Goal: Transaction & Acquisition: Purchase product/service

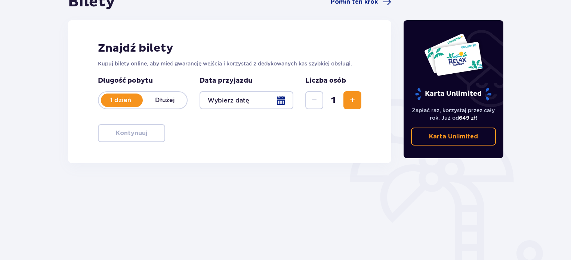
scroll to position [89, 0]
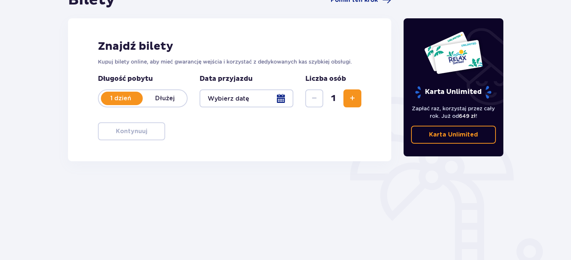
click at [352, 98] on span "Zwiększ" at bounding box center [352, 98] width 9 height 9
click at [276, 97] on div at bounding box center [246, 98] width 94 height 18
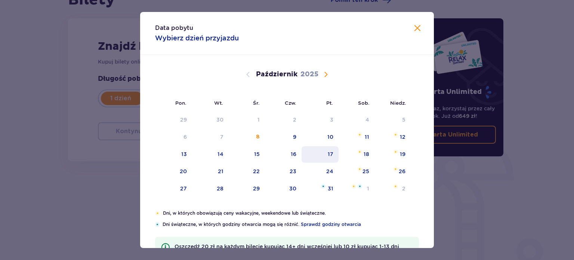
click at [331, 152] on div "17" at bounding box center [331, 153] width 6 height 7
type input "17.10.25"
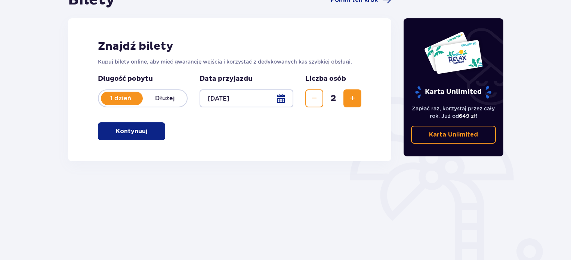
click at [331, 152] on div "Znajdź bilety Kupuj bilety online, aby mieć gwarancję wejścia i korzystać z ded…" at bounding box center [229, 89] width 323 height 143
click at [134, 134] on p "Kontynuuj" at bounding box center [131, 131] width 31 height 8
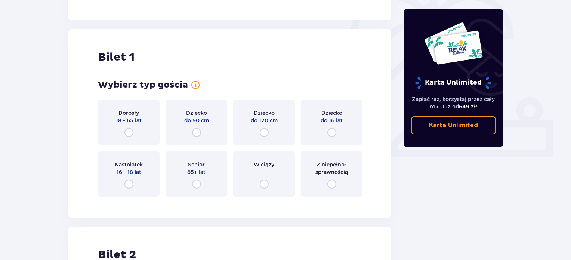
scroll to position [250, 0]
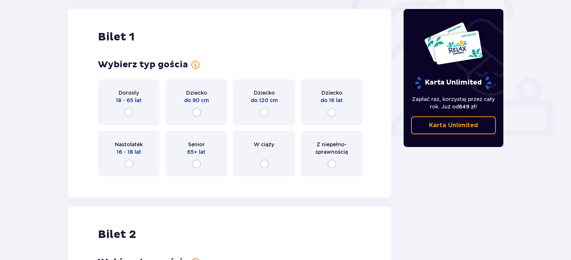
click at [129, 112] on input "radio" at bounding box center [128, 112] width 9 height 9
radio input "true"
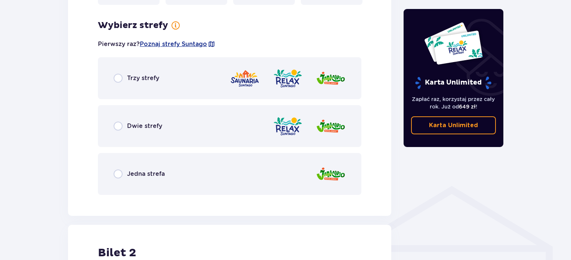
scroll to position [423, 0]
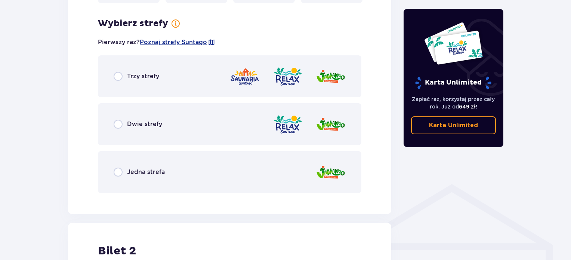
click at [118, 171] on input "radio" at bounding box center [118, 171] width 9 height 9
radio input "true"
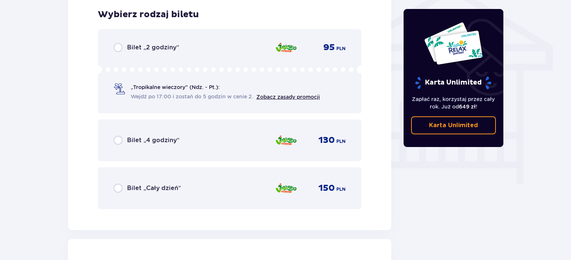
scroll to position [0, 0]
click at [116, 46] on input "radio" at bounding box center [118, 47] width 9 height 9
radio input "true"
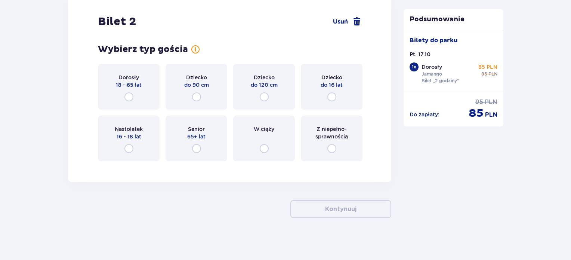
scroll to position [869, 0]
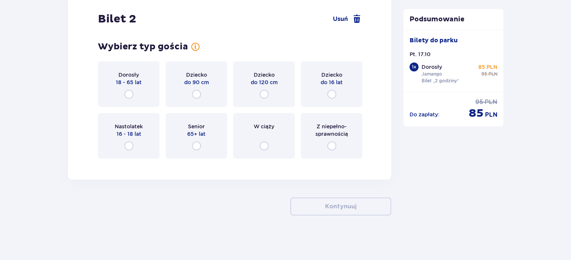
click at [332, 92] on input "radio" at bounding box center [331, 94] width 9 height 9
radio input "true"
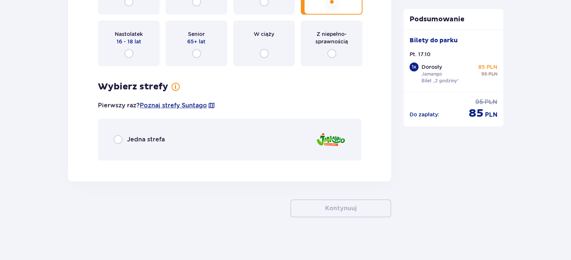
scroll to position [963, 0]
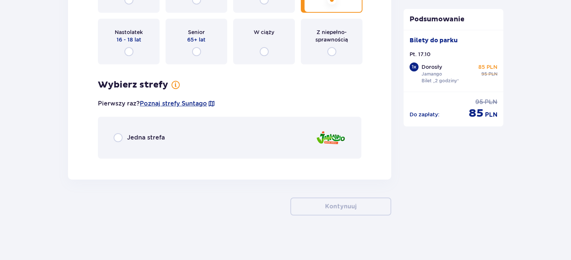
click at [118, 138] on input "radio" at bounding box center [118, 137] width 9 height 9
radio input "true"
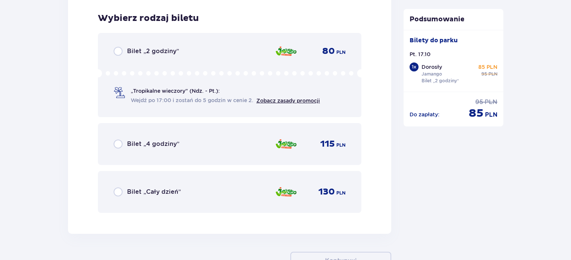
scroll to position [1127, 0]
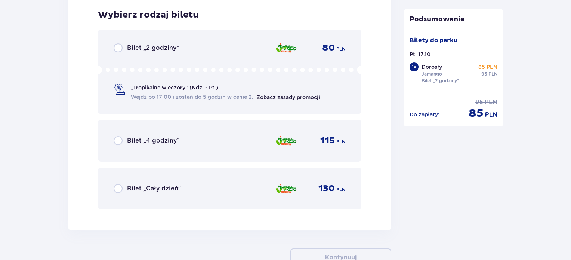
click at [117, 45] on input "radio" at bounding box center [118, 47] width 9 height 9
radio input "true"
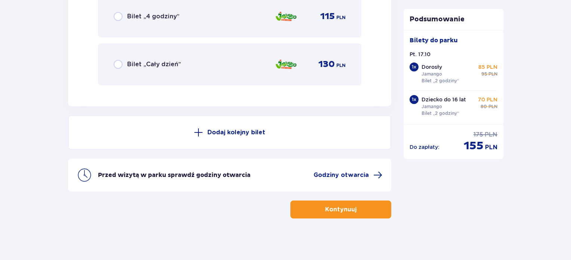
scroll to position [1254, 0]
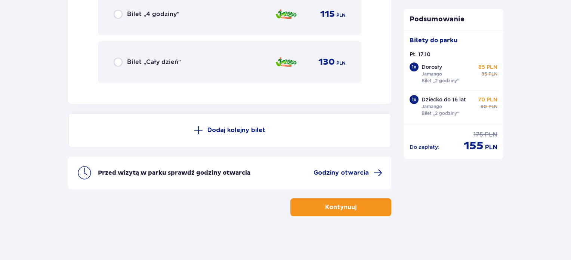
click at [334, 205] on p "Kontynuuj" at bounding box center [340, 207] width 31 height 8
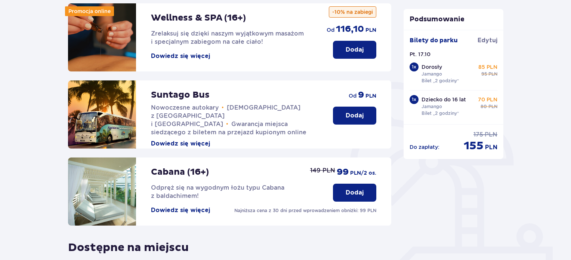
scroll to position [121, 0]
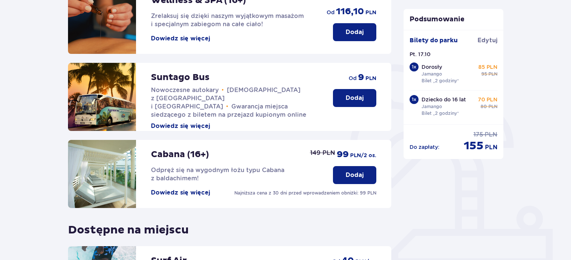
click at [350, 97] on p "Dodaj" at bounding box center [355, 98] width 18 height 8
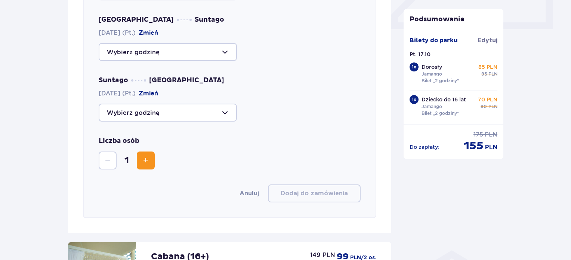
scroll to position [360, 0]
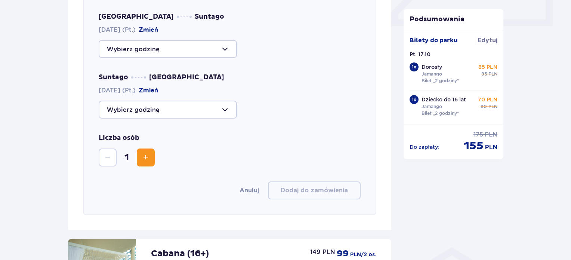
click at [222, 47] on div at bounding box center [168, 49] width 138 height 18
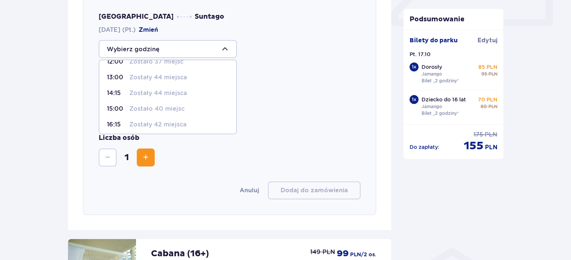
scroll to position [75, 0]
click at [117, 120] on p "16:15" at bounding box center [116, 122] width 19 height 8
type input "16:15"
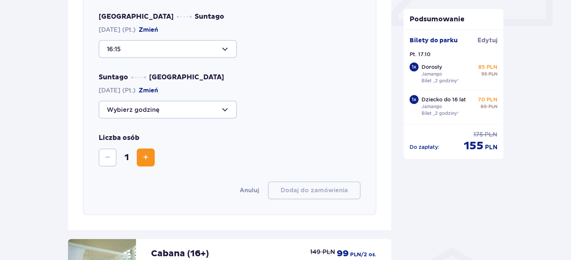
click at [210, 113] on div at bounding box center [168, 109] width 138 height 18
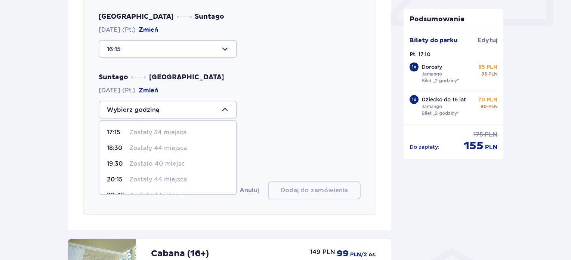
scroll to position [28, 0]
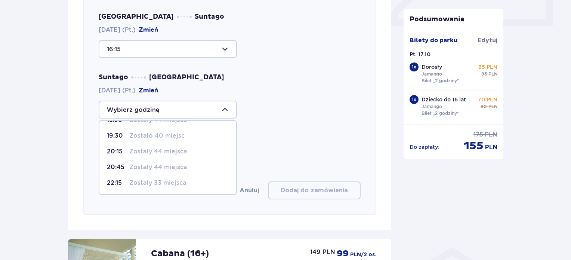
click at [126, 181] on div "22:15 Zostały 33 miejsca" at bounding box center [168, 183] width 122 height 8
type input "22:15"
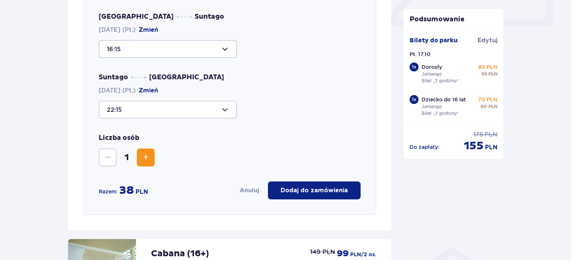
click at [148, 158] on span "Zwiększ" at bounding box center [145, 157] width 9 height 9
click at [333, 170] on div "Wybierz trasę Tam i z powrotem Gdzie zaczynasz podróż? Warszawa, Al. Jerozolims…" at bounding box center [229, 61] width 293 height 308
click at [316, 190] on p "Dodaj do zamówienia" at bounding box center [314, 190] width 67 height 8
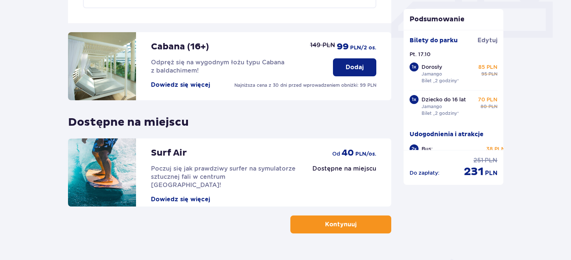
scroll to position [366, 0]
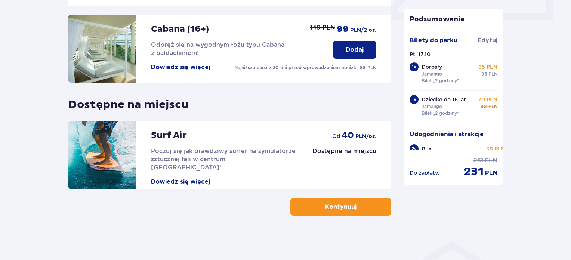
click at [339, 204] on p "Kontynuuj" at bounding box center [340, 206] width 31 height 8
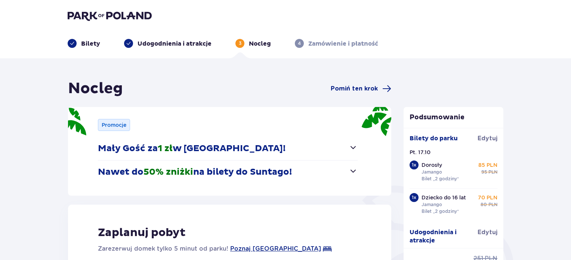
drag, startPoint x: 570, startPoint y: 65, endPoint x: 567, endPoint y: 98, distance: 33.4
click at [567, 98] on div "Nocleg Pomiń ten krok Promocje Mały Gość za 1 zł w Suntago Village! Noc za złot…" at bounding box center [285, 248] width 571 height 381
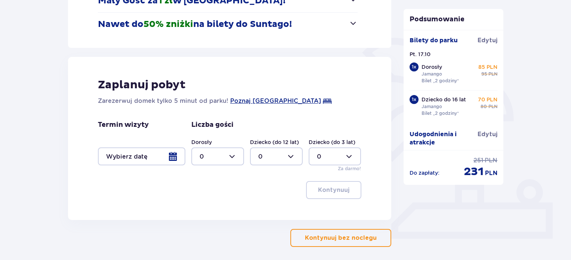
scroll to position [150, 0]
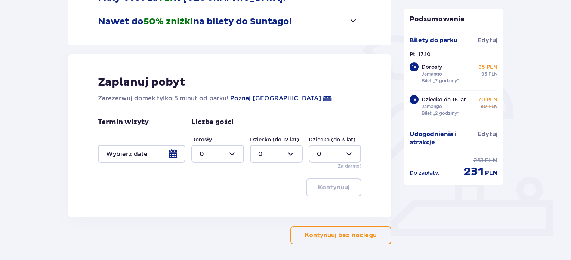
click at [331, 237] on p "Kontynuuj bez noclegu" at bounding box center [341, 235] width 72 height 8
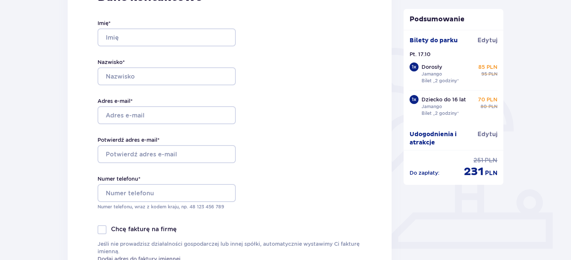
scroll to position [150, 0]
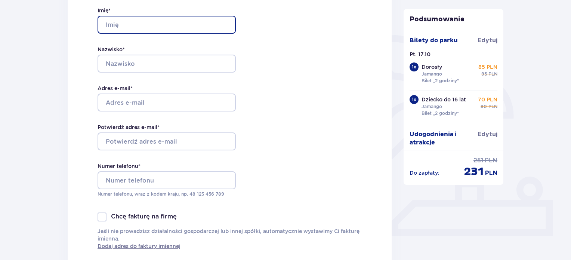
click at [112, 25] on input "Imię *" at bounding box center [167, 25] width 138 height 18
type input "[PERSON_NAME]"
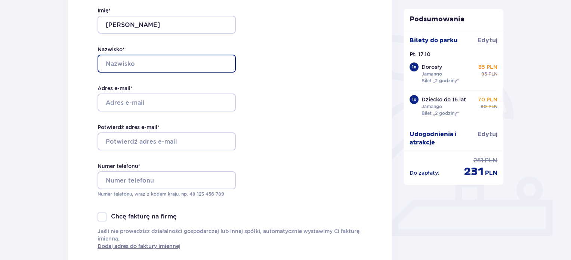
type input "Zadrożna"
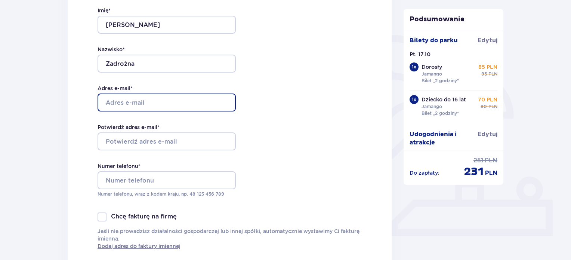
type input "[EMAIL_ADDRESS][DOMAIN_NAME]"
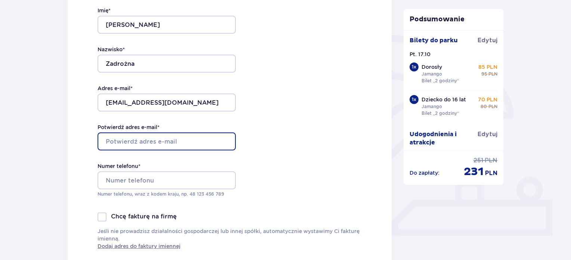
type input "[EMAIL_ADDRESS][DOMAIN_NAME]"
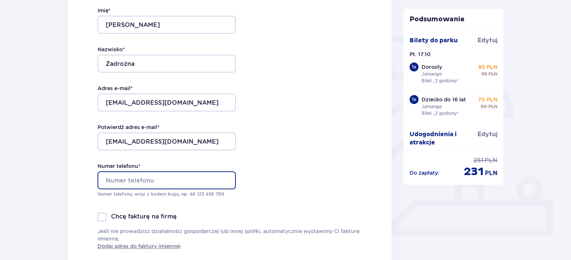
type input "504657943"
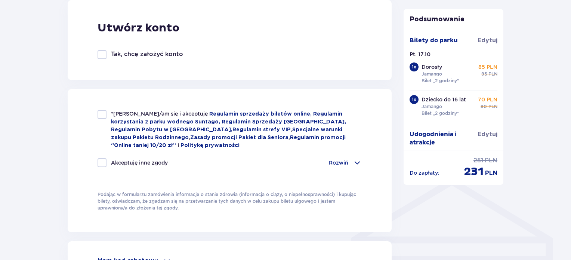
scroll to position [431, 0]
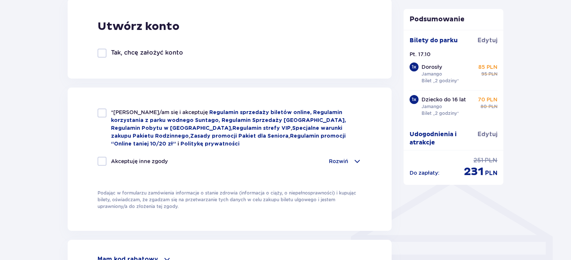
click at [103, 111] on div at bounding box center [102, 112] width 9 height 9
checkbox input "true"
click at [99, 157] on div at bounding box center [102, 161] width 9 height 9
checkbox input "true"
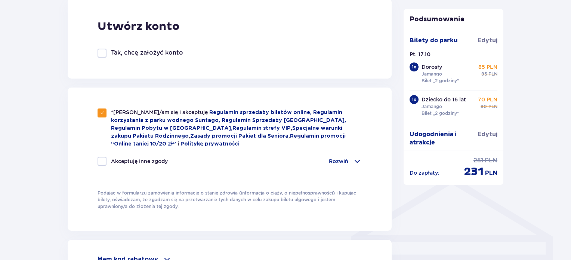
checkbox input "true"
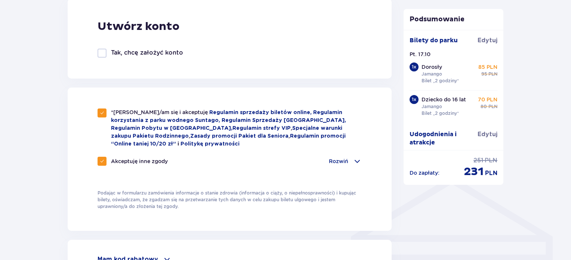
click at [101, 53] on div at bounding box center [102, 53] width 9 height 9
checkbox input "true"
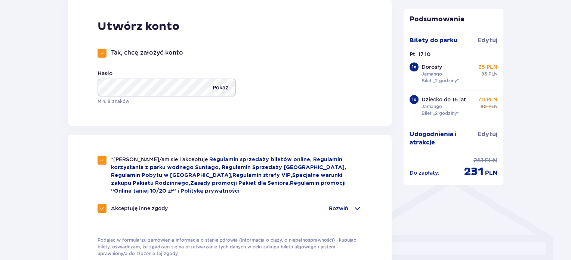
click at [217, 87] on p "Pokaż" at bounding box center [221, 87] width 16 height 18
click at [217, 87] on p "Ukryj" at bounding box center [221, 87] width 14 height 18
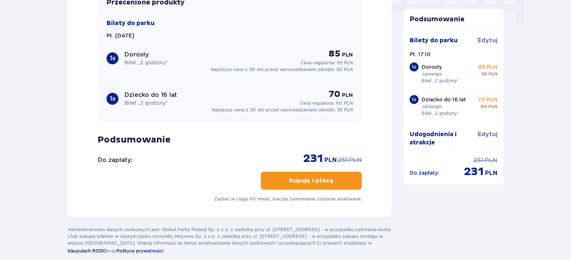
scroll to position [784, 0]
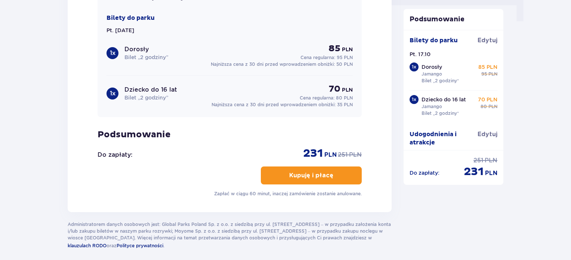
click at [300, 173] on p "Kupuję i płacę" at bounding box center [311, 175] width 44 height 8
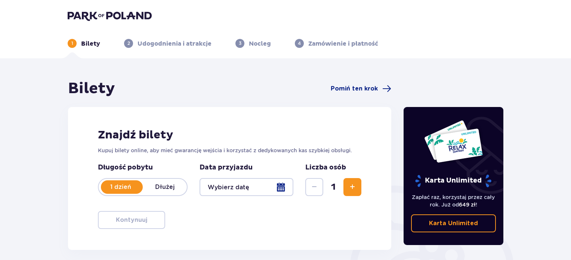
click at [91, 16] on img at bounding box center [110, 15] width 84 height 10
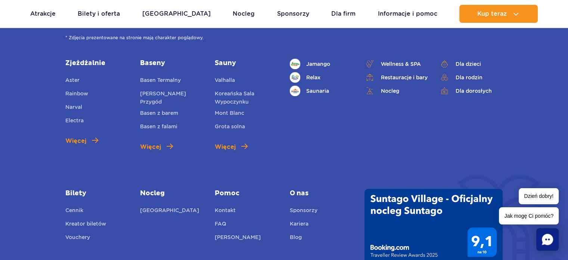
scroll to position [2651, 0]
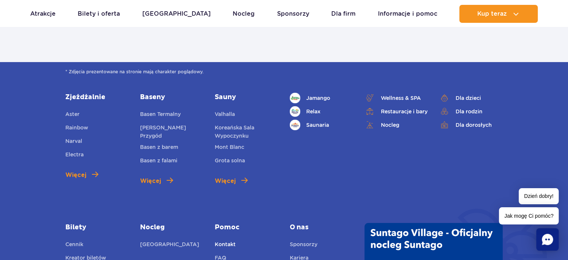
click at [218, 240] on link "Kontakt" at bounding box center [225, 245] width 21 height 10
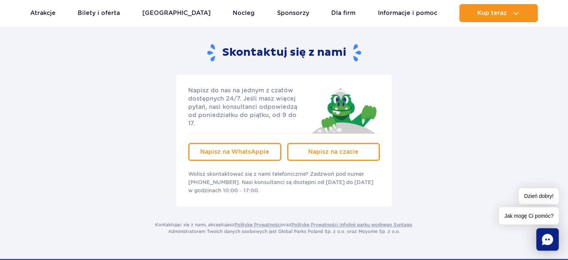
scroll to position [94, 0]
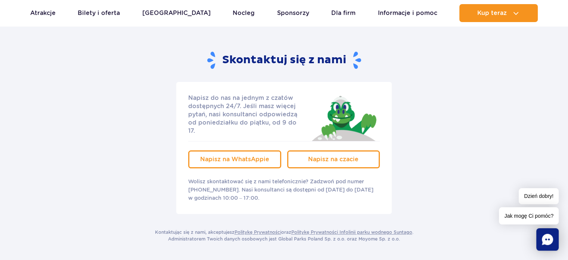
click at [534, 217] on span "Jak mogę Ci pomóc?" at bounding box center [529, 215] width 60 height 17
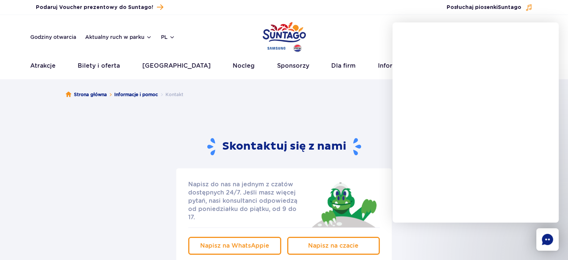
scroll to position [0, 0]
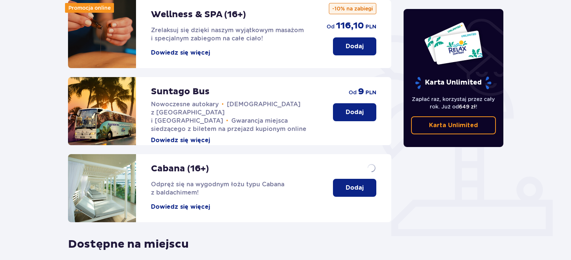
scroll to position [282, 0]
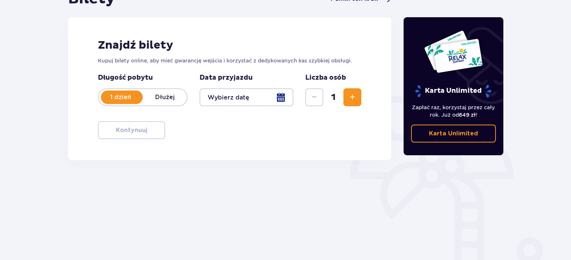
scroll to position [96, 0]
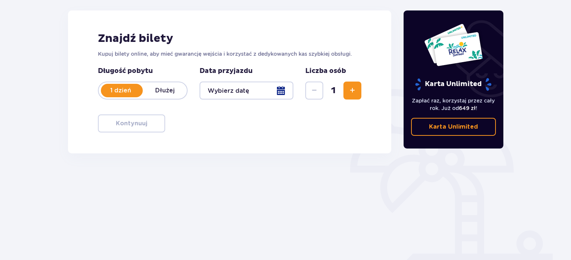
click at [239, 88] on div at bounding box center [246, 90] width 94 height 18
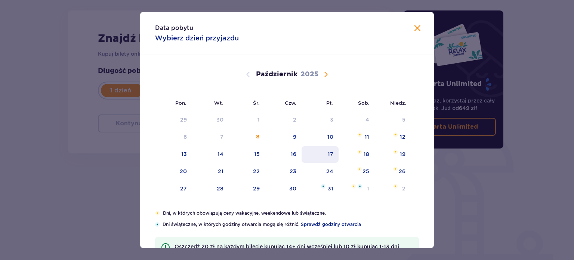
click at [326, 149] on div "17" at bounding box center [319, 154] width 37 height 16
type input "[DATE]"
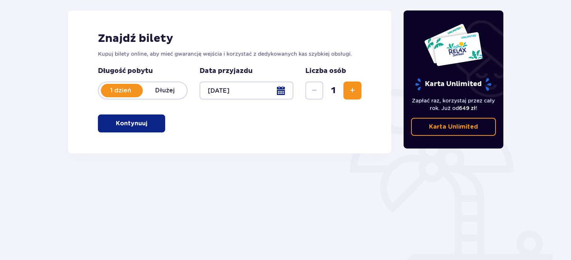
click at [350, 93] on span "Zwiększ" at bounding box center [352, 90] width 9 height 9
click at [124, 118] on button "Kontynuuj" at bounding box center [131, 123] width 67 height 18
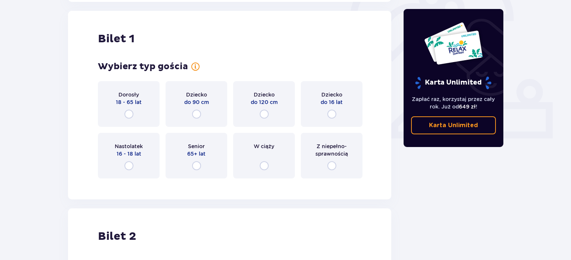
scroll to position [250, 0]
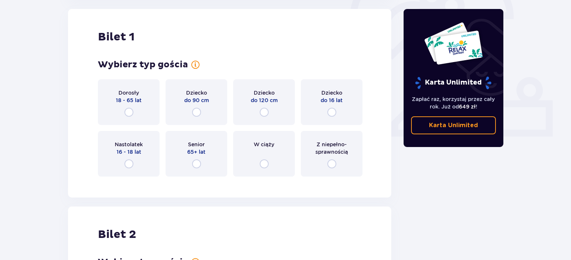
click at [128, 113] on input "radio" at bounding box center [128, 112] width 9 height 9
radio input "true"
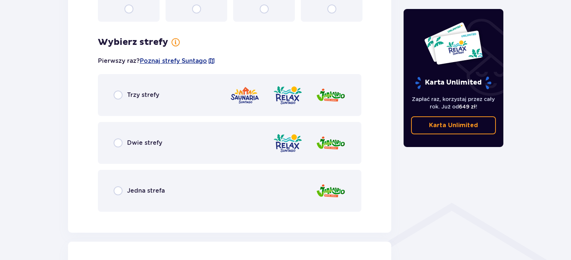
scroll to position [432, 0]
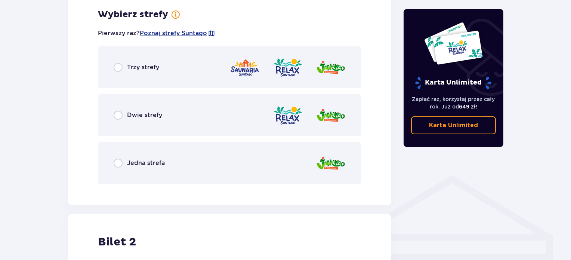
click at [120, 161] on input "radio" at bounding box center [118, 162] width 9 height 9
radio input "true"
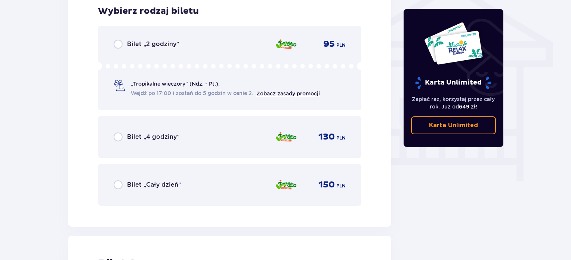
scroll to position [642, 0]
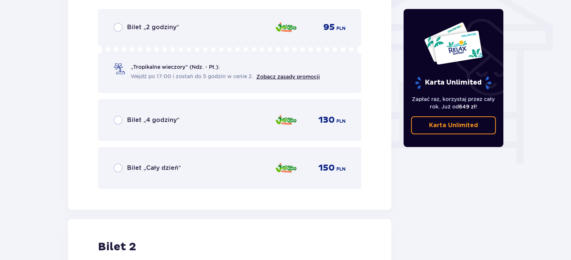
click at [120, 28] on input "radio" at bounding box center [118, 27] width 9 height 9
radio input "true"
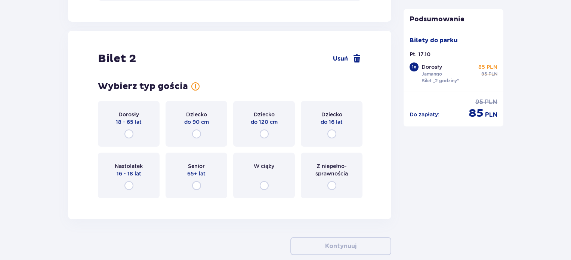
scroll to position [851, 0]
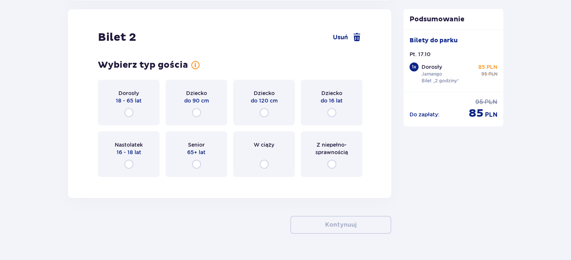
click at [331, 114] on input "radio" at bounding box center [331, 112] width 9 height 9
radio input "true"
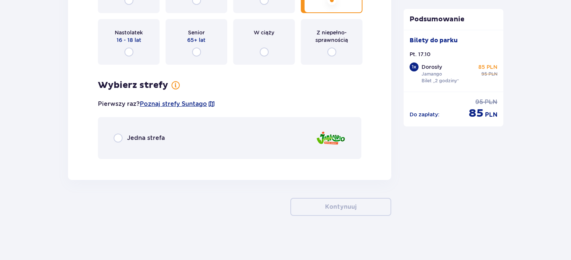
scroll to position [963, 0]
click at [118, 139] on input "radio" at bounding box center [118, 137] width 9 height 9
radio input "true"
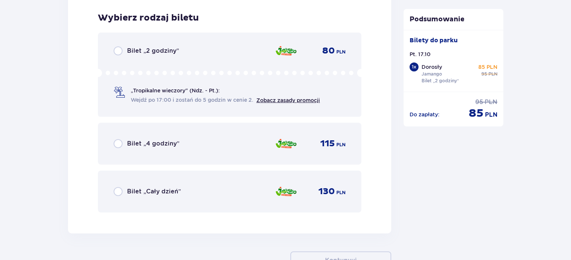
scroll to position [1127, 0]
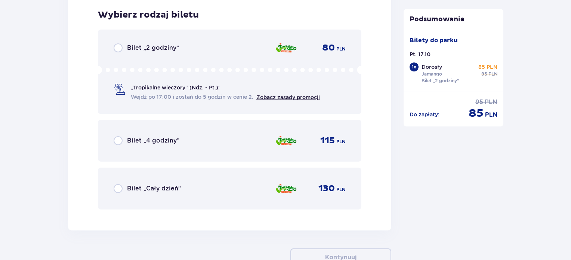
click at [115, 47] on input "radio" at bounding box center [118, 47] width 9 height 9
radio input "true"
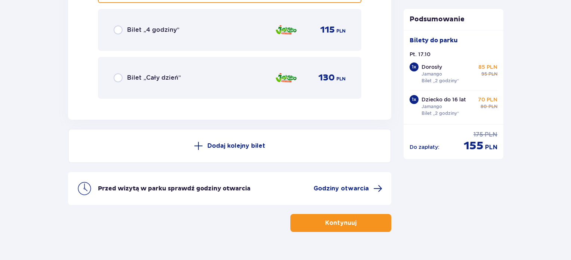
scroll to position [1254, 0]
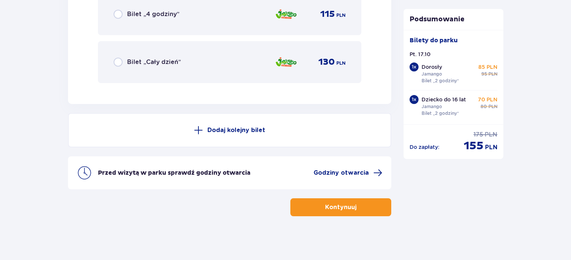
click at [335, 203] on p "Kontynuuj" at bounding box center [340, 207] width 31 height 8
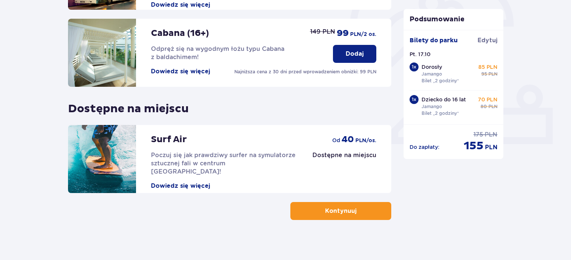
scroll to position [247, 0]
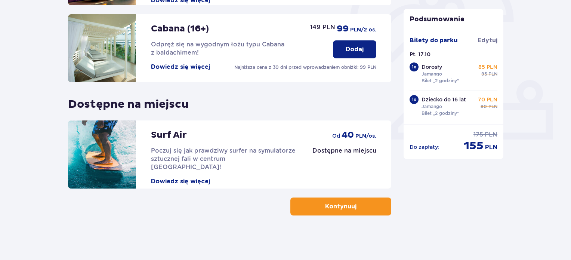
click at [331, 205] on p "Kontynuuj" at bounding box center [340, 206] width 31 height 8
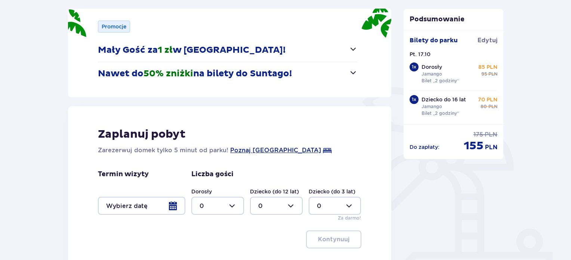
scroll to position [100, 0]
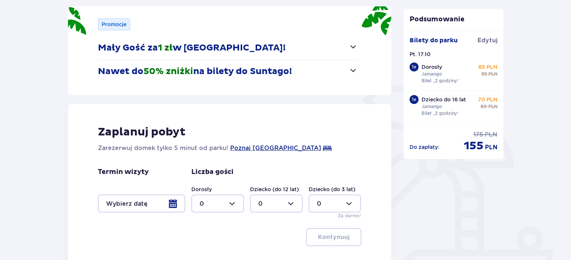
click at [347, 46] on button "Mały Gość za 1 zł w [GEOGRAPHIC_DATA]!" at bounding box center [228, 47] width 260 height 23
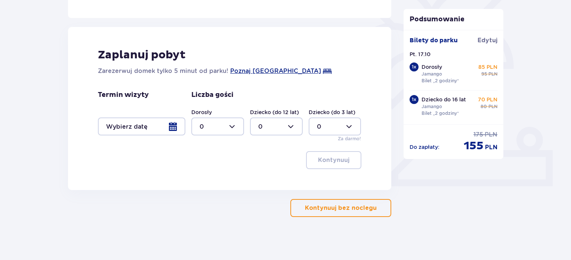
scroll to position [201, 0]
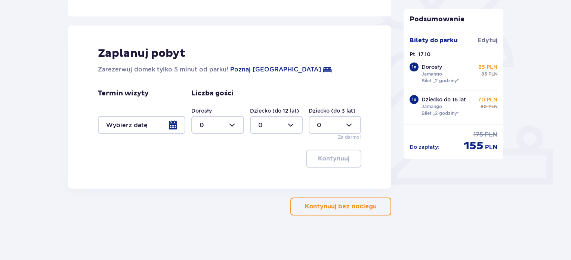
click at [336, 205] on p "Kontynuuj bez noclegu" at bounding box center [341, 206] width 72 height 8
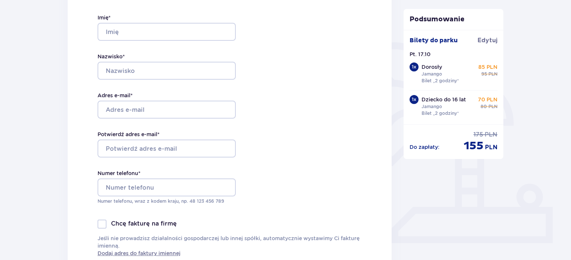
scroll to position [141, 0]
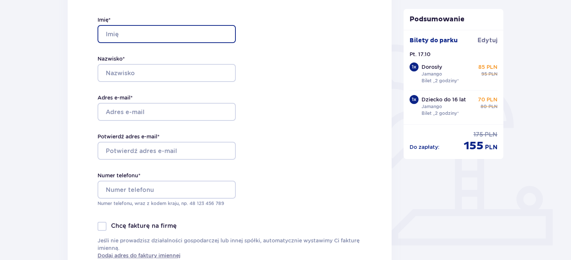
click at [124, 35] on input "Imię *" at bounding box center [167, 34] width 138 height 18
type input "[PERSON_NAME]"
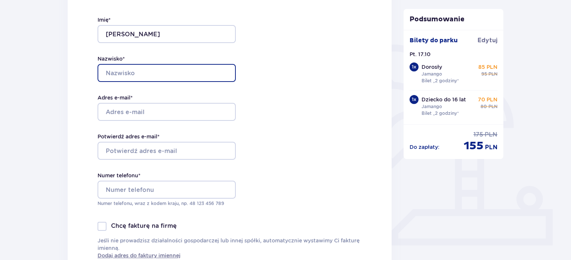
type input "Zadrożna"
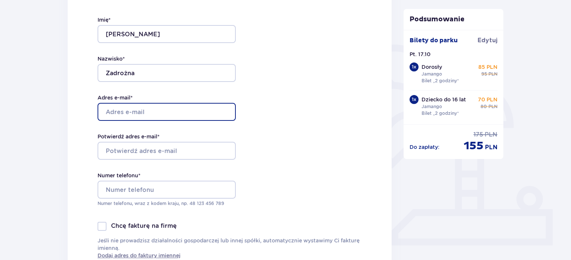
type input "[EMAIL_ADDRESS][DOMAIN_NAME]"
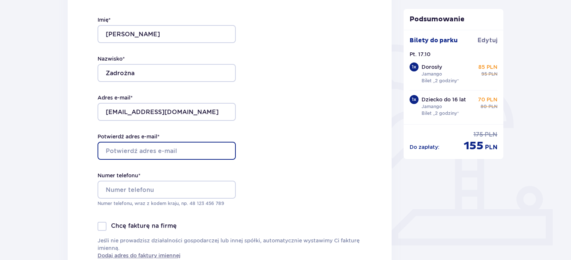
type input "[EMAIL_ADDRESS][DOMAIN_NAME]"
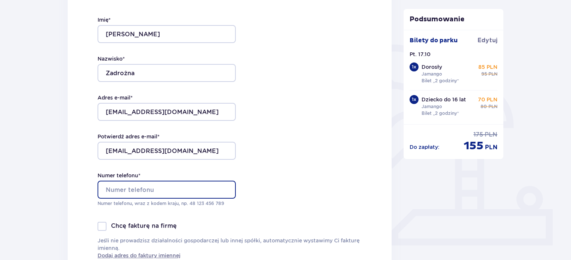
type input "504657943"
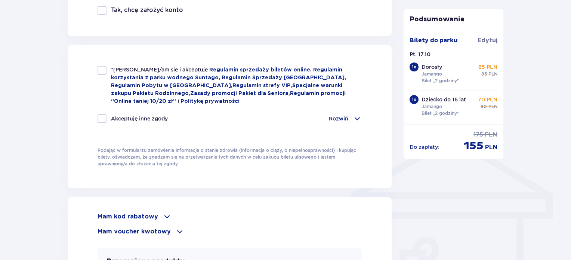
scroll to position [482, 0]
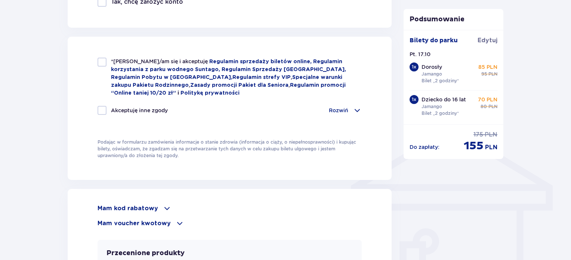
click at [103, 62] on div at bounding box center [102, 62] width 9 height 9
checkbox input "true"
click at [103, 109] on div at bounding box center [102, 110] width 9 height 9
checkbox input "true"
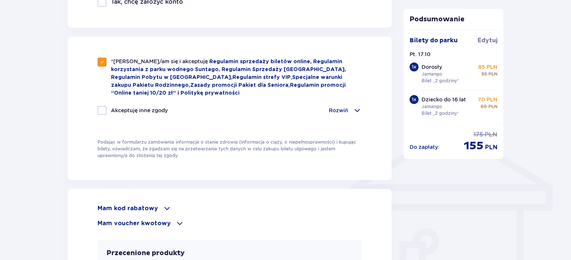
checkbox input "true"
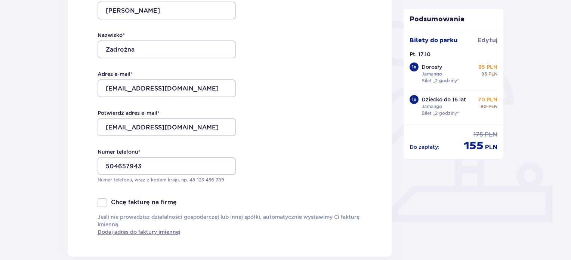
scroll to position [161, 0]
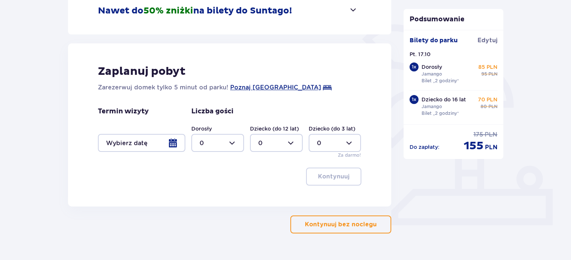
scroll to position [179, 0]
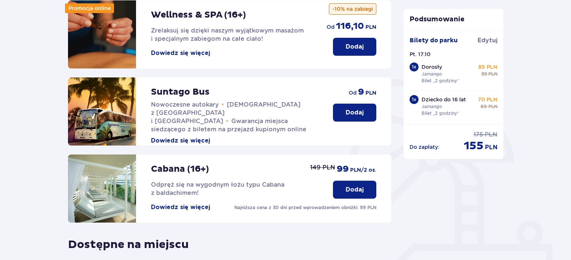
scroll to position [107, 0]
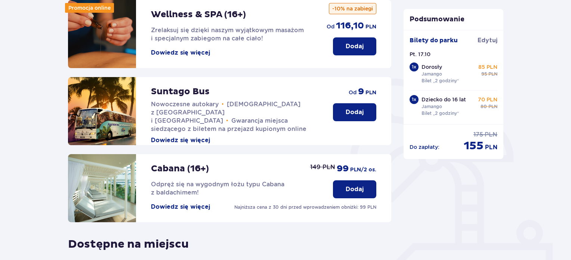
click at [356, 108] on p "Dodaj" at bounding box center [355, 112] width 18 height 8
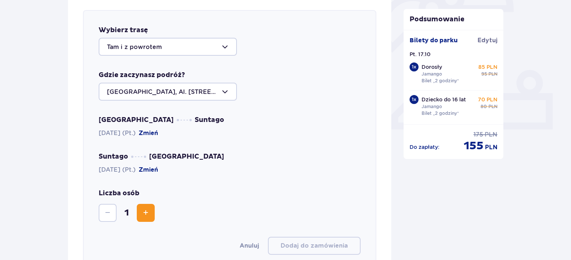
scroll to position [258, 0]
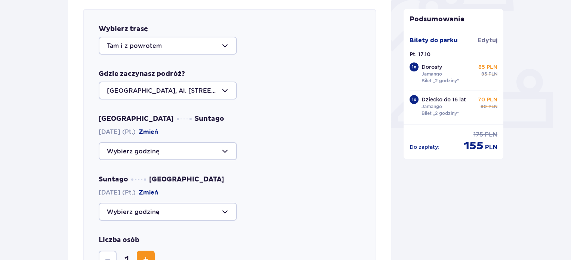
drag, startPoint x: 570, startPoint y: 109, endPoint x: 571, endPoint y: 133, distance: 23.9
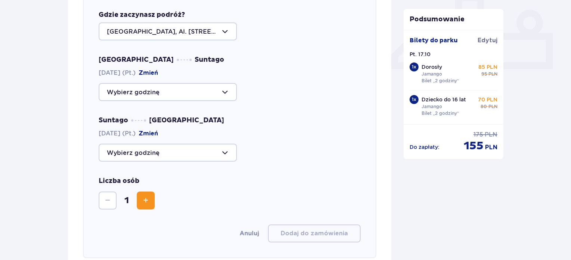
scroll to position [319, 0]
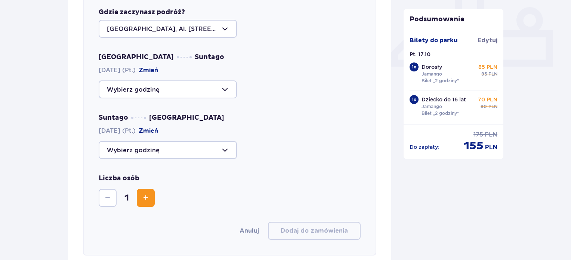
click at [225, 88] on div at bounding box center [168, 89] width 138 height 18
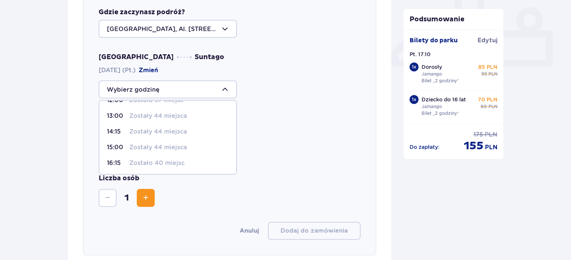
scroll to position [75, 0]
click at [163, 165] on p "Zostało 40 miejsc" at bounding box center [156, 162] width 55 height 8
type input "16:15"
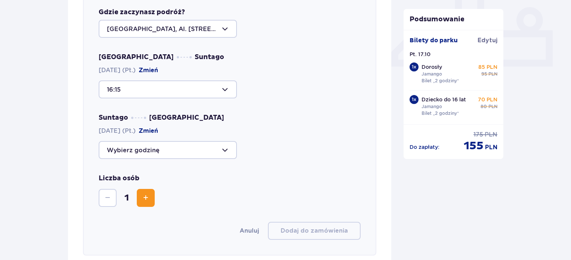
click at [201, 153] on div at bounding box center [168, 150] width 138 height 18
drag, startPoint x: 236, startPoint y: 170, endPoint x: 236, endPoint y: 179, distance: 9.0
click at [236, 179] on div "Wybierz trasę Tam i z powrotem Gdzie zaczynasz podróż? [GEOGRAPHIC_DATA], Al. […" at bounding box center [229, 101] width 293 height 308
click at [226, 152] on div at bounding box center [168, 150] width 138 height 18
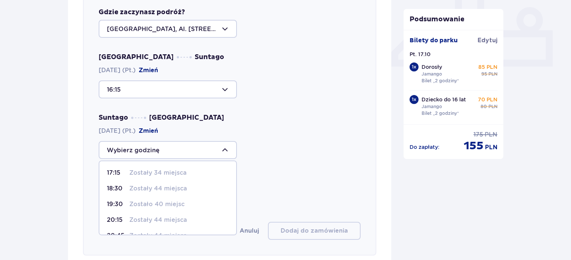
scroll to position [28, 0]
click at [168, 221] on p "Zostało 31 miejsc" at bounding box center [155, 223] width 53 height 8
type input "22:15"
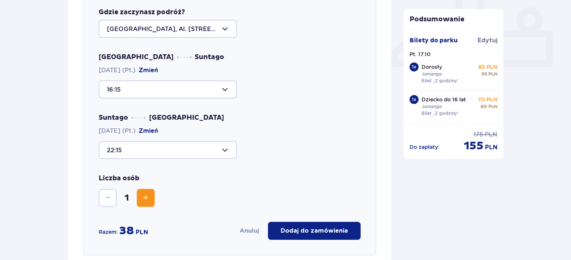
click at [142, 192] on button "Zwiększ" at bounding box center [146, 198] width 18 height 18
drag, startPoint x: 570, startPoint y: 138, endPoint x: 568, endPoint y: 92, distance: 46.7
click at [568, 92] on div "Udogodnienia i atrakcje Pomiń ten krok Promocja online Wellness & SPA (16+) Zre…" at bounding box center [285, 147] width 571 height 816
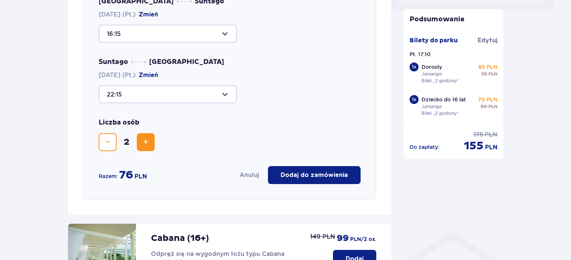
scroll to position [380, 0]
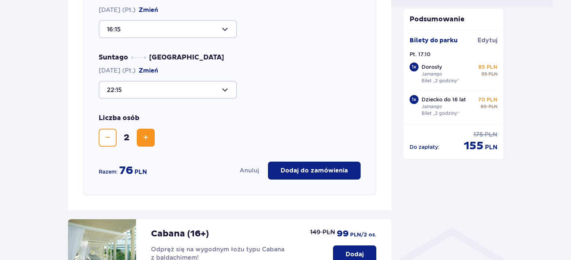
click at [315, 168] on p "Dodaj do zamówienia" at bounding box center [314, 170] width 67 height 8
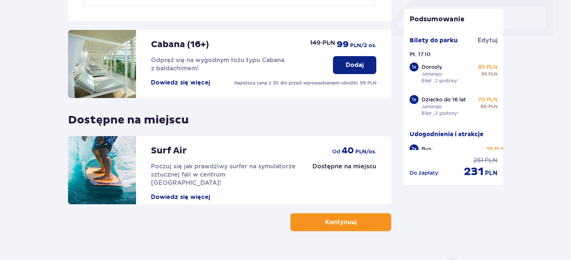
scroll to position [366, 0]
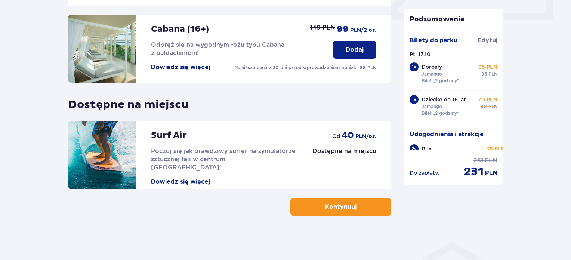
click at [330, 209] on p "Kontynuuj" at bounding box center [340, 206] width 31 height 8
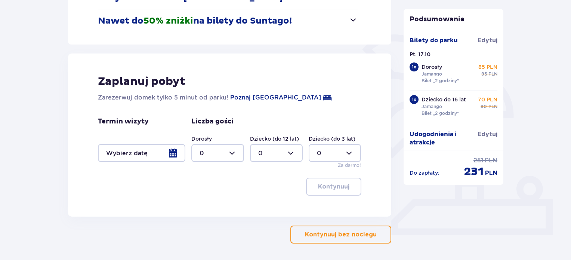
scroll to position [179, 0]
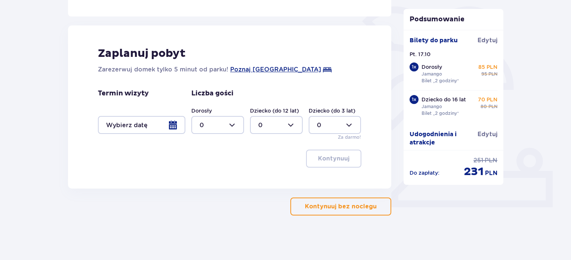
click at [338, 208] on p "Kontynuuj bez noclegu" at bounding box center [341, 206] width 72 height 8
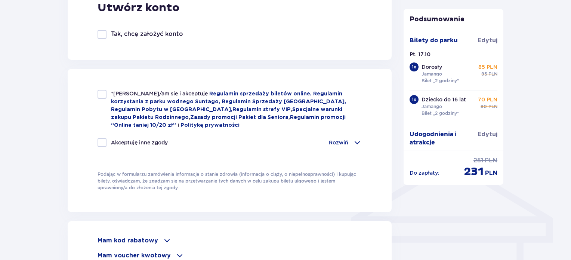
scroll to position [430, 0]
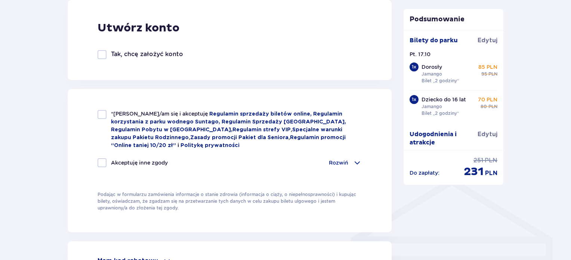
click at [98, 58] on div at bounding box center [102, 54] width 9 height 9
checkbox input "true"
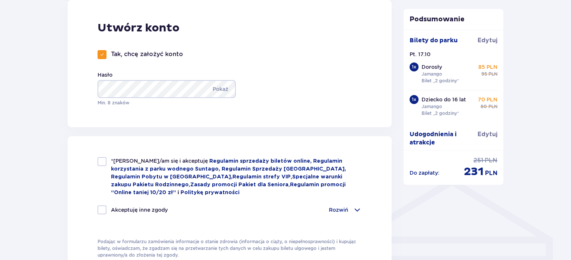
click at [101, 160] on div at bounding box center [102, 161] width 9 height 9
checkbox input "true"
click at [104, 209] on div at bounding box center [102, 209] width 9 height 9
checkbox input "true"
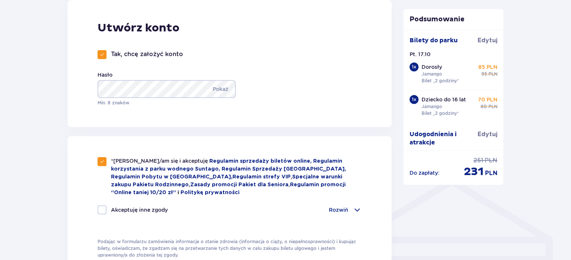
checkbox input "true"
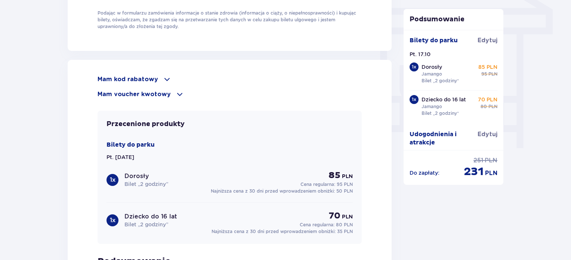
scroll to position [660, 0]
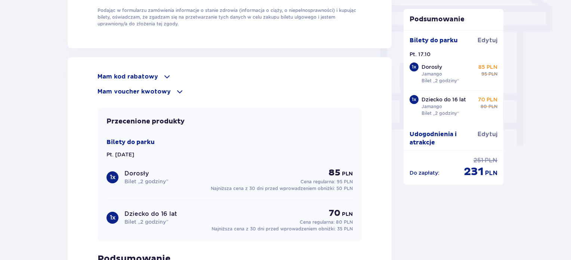
click at [145, 89] on p "Mam voucher kwotowy" at bounding box center [134, 91] width 73 height 8
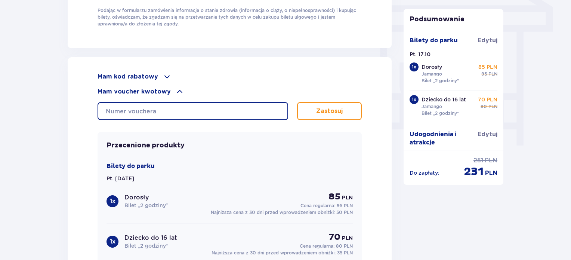
click at [114, 107] on input "text" at bounding box center [193, 111] width 191 height 18
paste input "0630004068967413"
type input "0630004068967413"
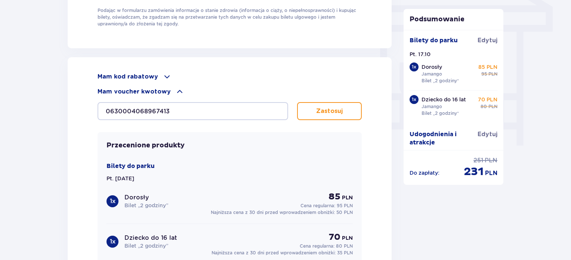
click at [329, 112] on p "Zastosuj" at bounding box center [329, 111] width 27 height 8
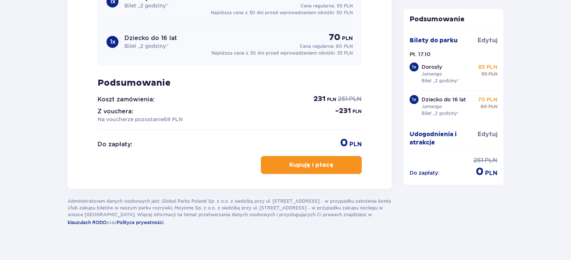
scroll to position [844, 0]
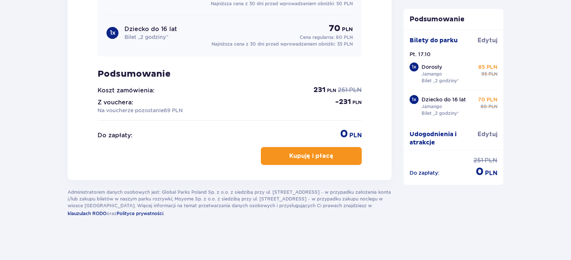
click at [304, 152] on p "Kupuję i płacę" at bounding box center [311, 156] width 44 height 8
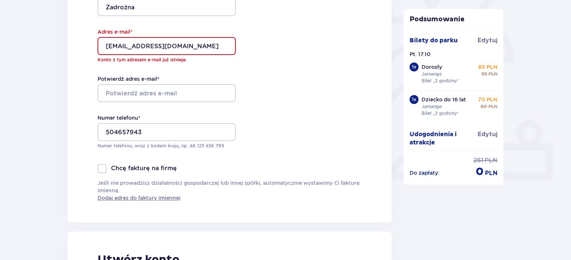
scroll to position [206, 0]
click at [107, 92] on input "Potwierdź adres e-mail *" at bounding box center [167, 93] width 138 height 18
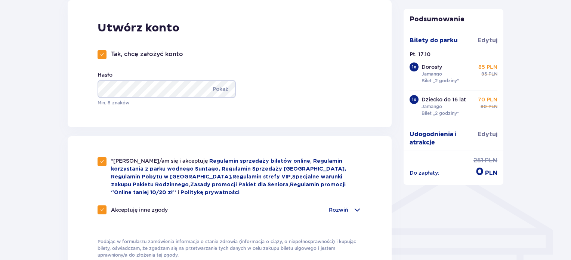
scroll to position [439, 0]
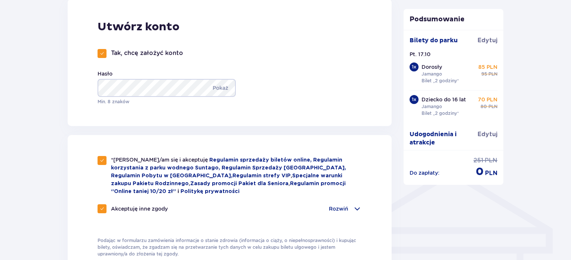
type input "[EMAIL_ADDRESS][DOMAIN_NAME]"
click at [100, 54] on span at bounding box center [102, 53] width 4 height 4
checkbox input "false"
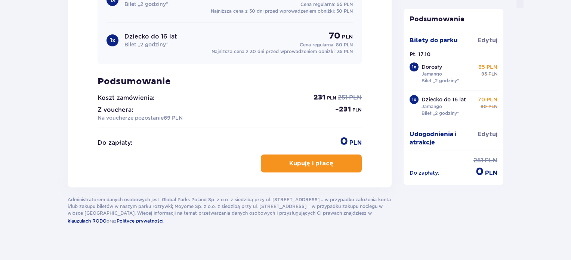
scroll to position [805, 0]
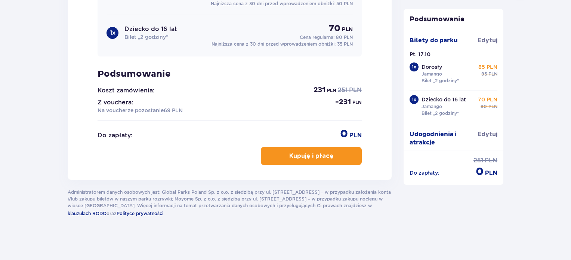
click at [302, 157] on p "Kupuję i płacę" at bounding box center [311, 156] width 44 height 8
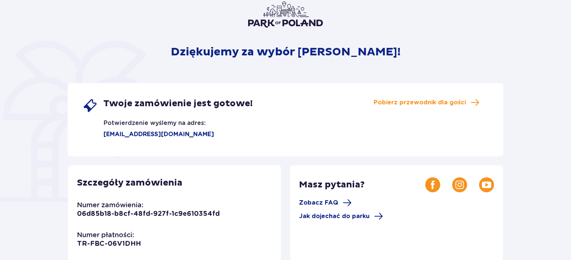
scroll to position [57, 0]
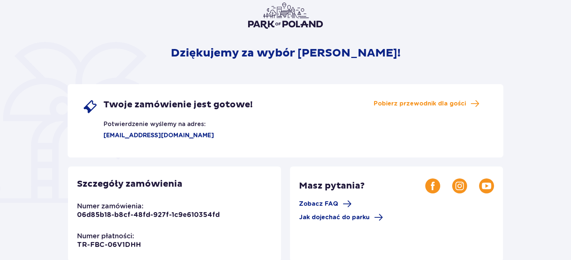
click at [551, 61] on div "Dziękujemy za wybór Suntago! Twoje zamówienie jest gotowe! Potwierdzenie wyślem…" at bounding box center [285, 204] width 571 height 460
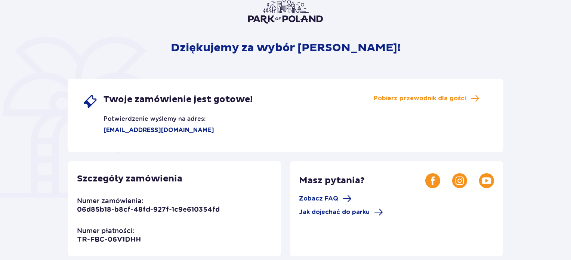
scroll to position [65, 0]
